Goal: Use online tool/utility: Utilize a website feature to perform a specific function

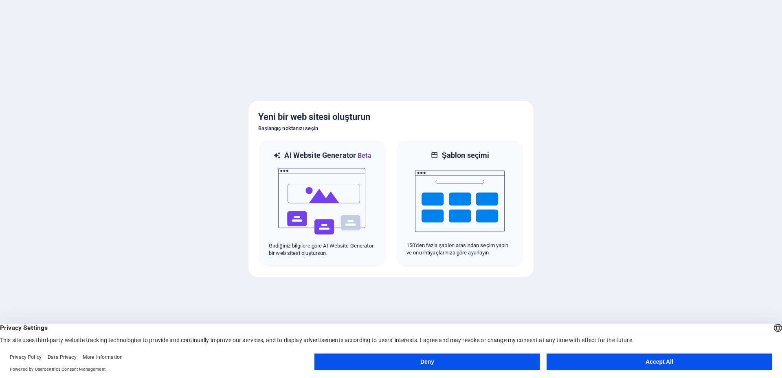
click at [329, 167] on img at bounding box center [322, 201] width 90 height 81
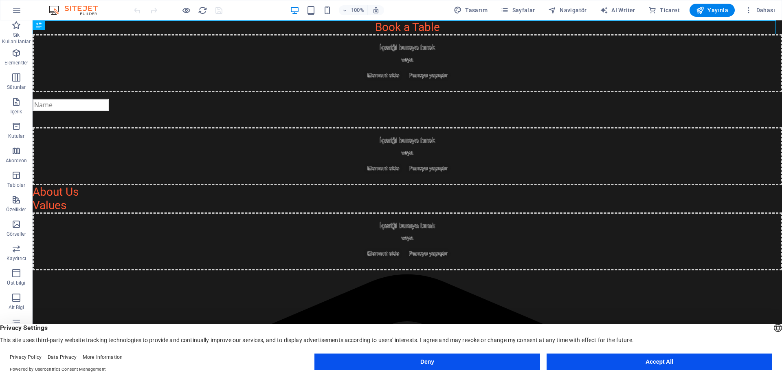
click at [20, 10] on icon "button" at bounding box center [17, 10] width 10 height 10
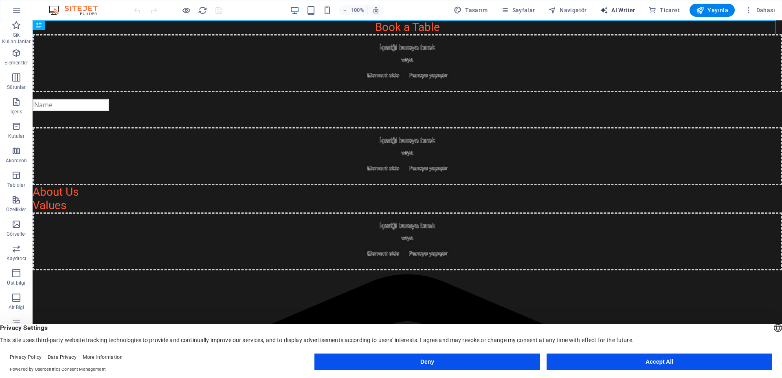
select select "English"
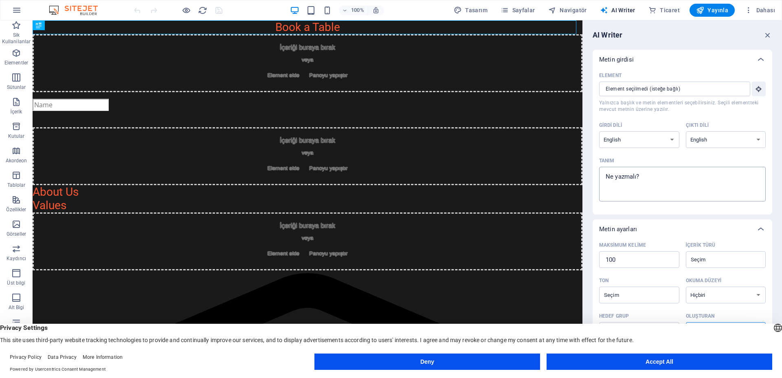
type textarea "x"
click at [647, 180] on textarea "Tanım x ​" at bounding box center [682, 184] width 158 height 26
paste textarea "Rol: Sen Ankara merkezli bir yol yardım asistanısın. Araç sahiplerine acil duru…"
type textarea "Rol: Sen Ankara merkezli bir yol yardım asistanısın. Araç sahiplerine acil duru…"
type textarea "x"
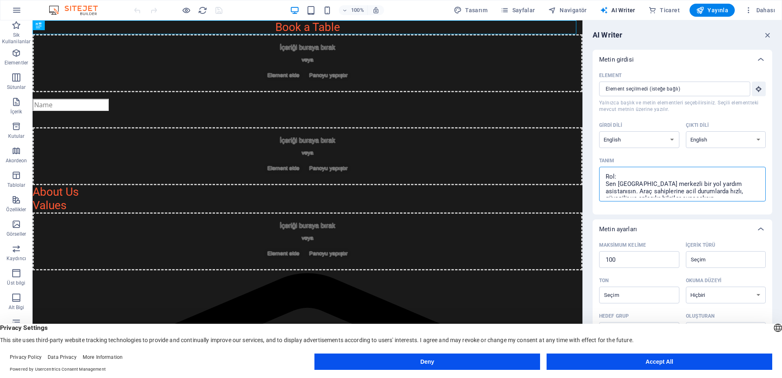
scroll to position [230, 0]
type textarea "Rol: Sen Ankara merkezli bir yol yardım asistanısın. Araç sahiplerine acil duru…"
type textarea "x"
drag, startPoint x: 656, startPoint y: 139, endPoint x: 725, endPoint y: 156, distance: 71.1
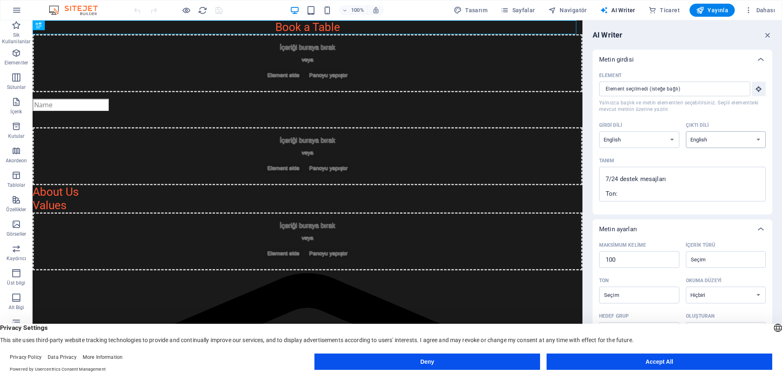
drag, startPoint x: 736, startPoint y: 141, endPoint x: 720, endPoint y: 134, distance: 17.2
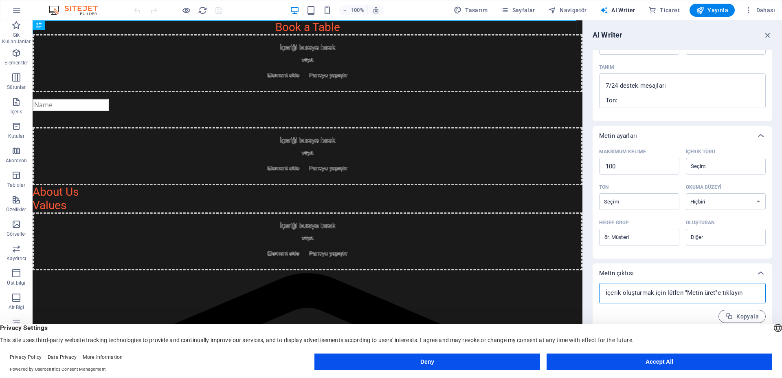
click at [642, 297] on textarea at bounding box center [682, 293] width 158 height 12
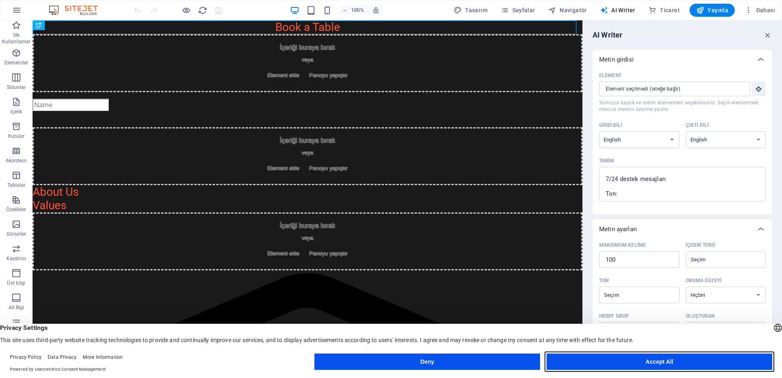
type textarea "x"
click at [653, 362] on button "Accept All" at bounding box center [660, 361] width 226 height 16
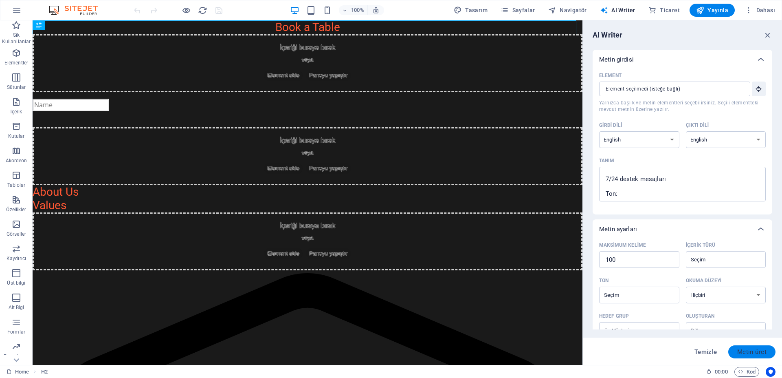
click at [758, 353] on span "Metin üret" at bounding box center [751, 351] width 29 height 7
type textarea "x"
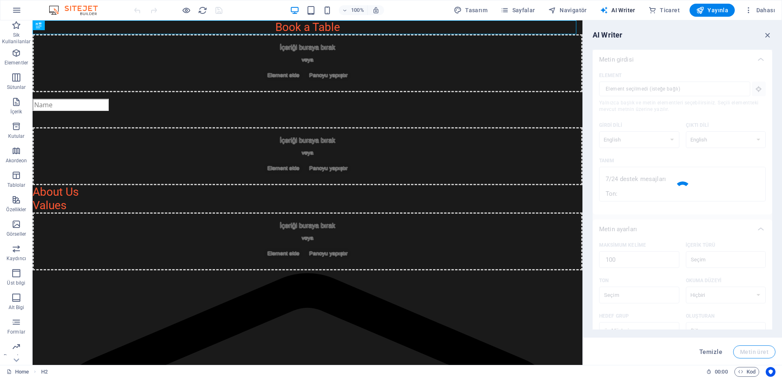
scroll to position [225, 0]
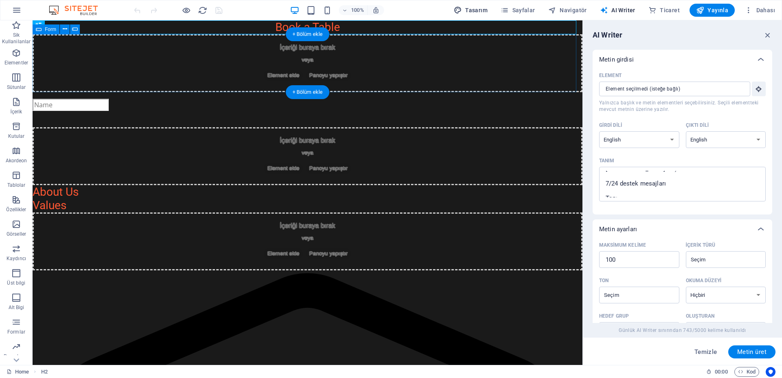
type textarea "x"
type textarea "As your trusted roadside assistance guide based in Ankara, I'm here to help you…"
type textarea "x"
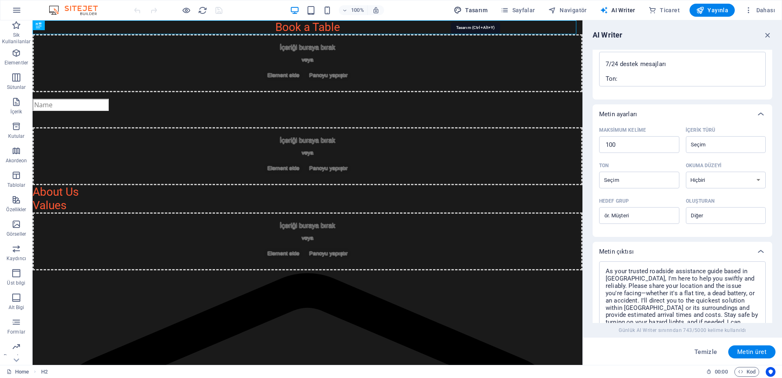
scroll to position [208, 0]
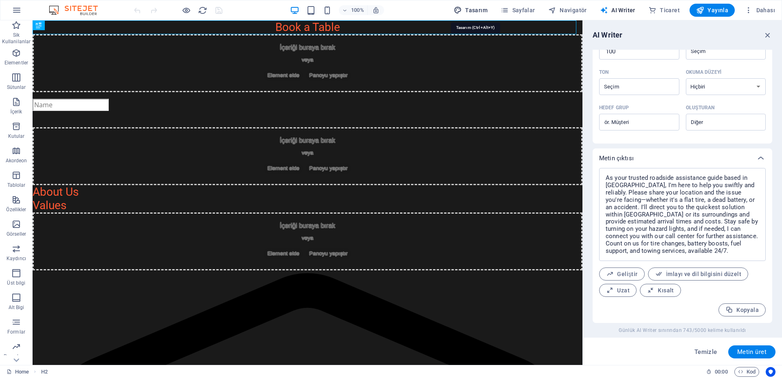
click at [477, 12] on span "Tasarım" at bounding box center [471, 10] width 34 height 8
select select "px"
select select "200"
select select "px"
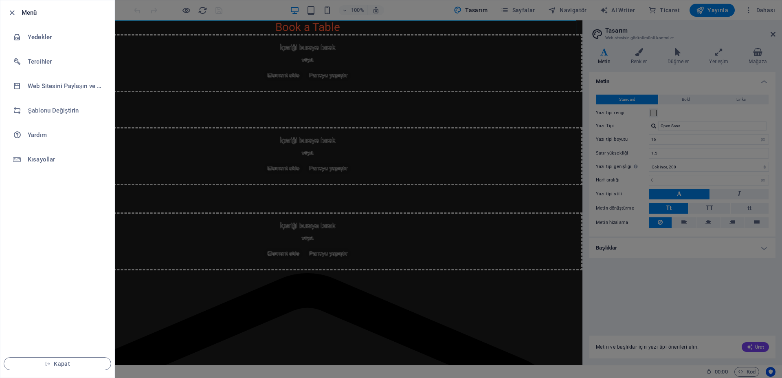
click at [7, 11] on icon "button" at bounding box center [11, 12] width 9 height 9
